Goal: Go to known website: Go to known website

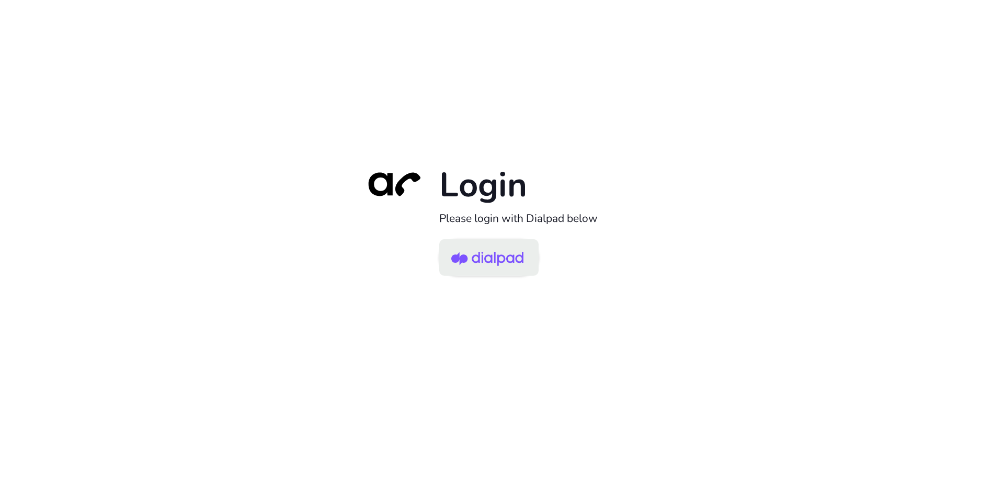
click at [489, 260] on img at bounding box center [487, 258] width 72 height 34
click at [481, 261] on img at bounding box center [487, 258] width 72 height 34
